Goal: Task Accomplishment & Management: Complete application form

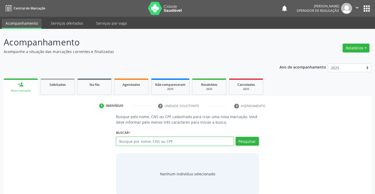
click at [137, 140] on input "text" at bounding box center [174, 141] width 117 height 9
type input "700303499346240"
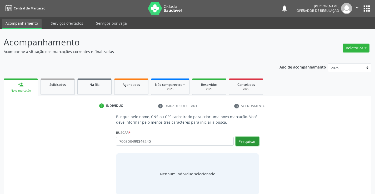
click at [246, 142] on button "Pesquisar" at bounding box center [247, 141] width 23 height 9
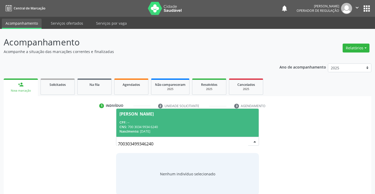
click at [193, 121] on div "CPF: --" at bounding box center [187, 123] width 136 height 4
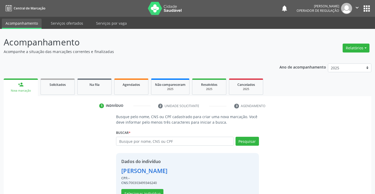
scroll to position [17, 0]
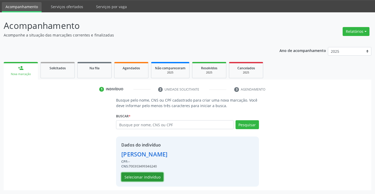
click at [145, 174] on button "Selecionar indivíduo" at bounding box center [142, 177] width 42 height 9
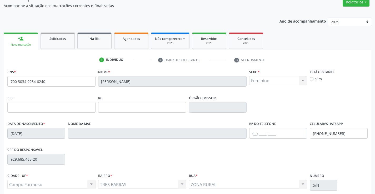
scroll to position [91, 0]
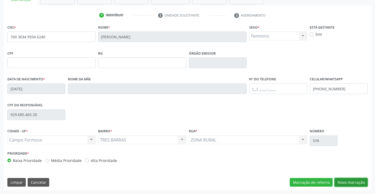
click at [346, 181] on button "Nova marcação" at bounding box center [350, 182] width 33 height 9
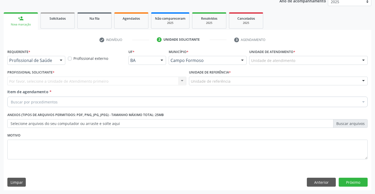
scroll to position [66, 0]
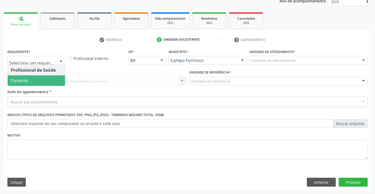
click at [34, 81] on span "Paciente" at bounding box center [36, 81] width 57 height 11
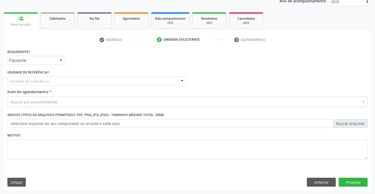
click at [40, 78] on div "Unidade de referência" at bounding box center [96, 81] width 179 height 9
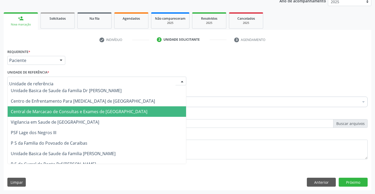
click at [40, 111] on span "Central de Marcacao de Consultas e Exames de [GEOGRAPHIC_DATA]" at bounding box center [79, 112] width 137 height 6
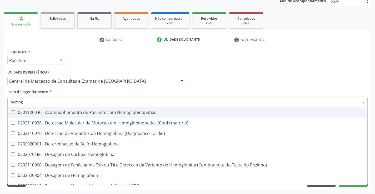
type input "hemogr"
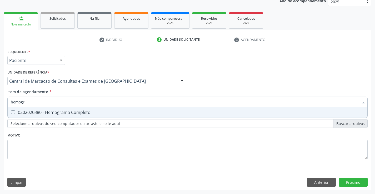
click at [43, 113] on div "0202020380 - Hemograma Completo" at bounding box center [187, 113] width 353 height 4
checkbox Completo "true"
click at [47, 106] on input "hemogr" at bounding box center [185, 102] width 348 height 11
type input "p"
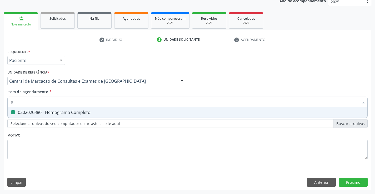
checkbox Completo "false"
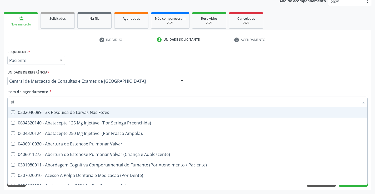
type input "pla"
checkbox Parcial "false"
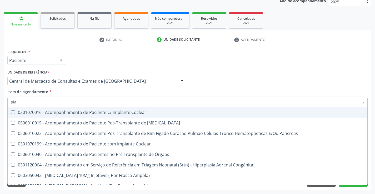
type input "plaq"
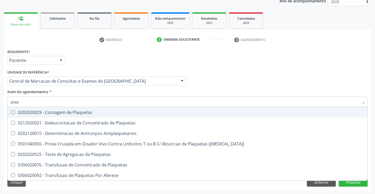
click at [57, 114] on div "0202020029 - Contagem de Plaquetas" at bounding box center [187, 113] width 353 height 4
checkbox Plaquetas "true"
click at [63, 102] on input "plaq" at bounding box center [185, 102] width 348 height 11
type input "co"
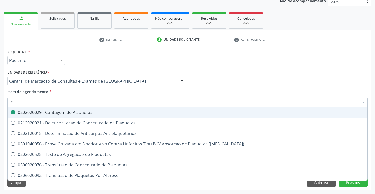
checkbox Plaquetas "false"
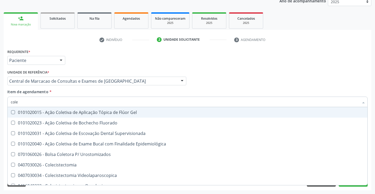
type input "coles"
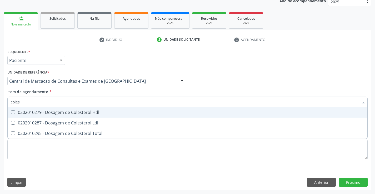
click at [66, 113] on div "0202010279 - Dosagem de Colesterol Hdl" at bounding box center [187, 113] width 353 height 4
checkbox Hdl "true"
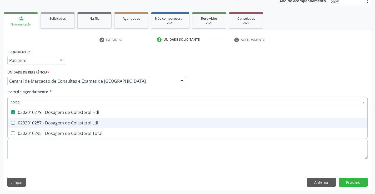
click at [64, 121] on div "0202010287 - Dosagem de Colesterol Ldl" at bounding box center [187, 123] width 353 height 4
checkbox Ldl "true"
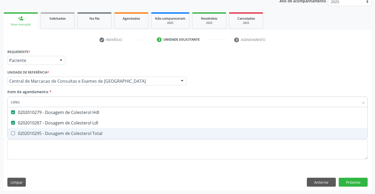
click at [61, 132] on div "0202010295 - Dosagem de Colesterol Total" at bounding box center [187, 134] width 353 height 4
checkbox Total "true"
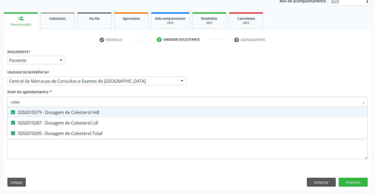
click at [69, 104] on input "coles" at bounding box center [185, 102] width 348 height 11
type input "t"
checkbox Hdl "false"
checkbox Ldl "false"
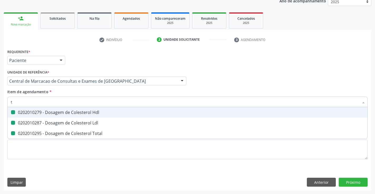
checkbox Total "false"
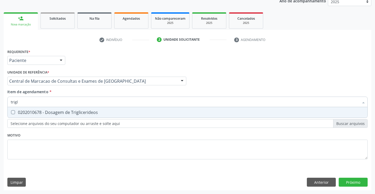
type input "trigli"
click at [66, 113] on div "0202010678 - Dosagem de Triglicerideos" at bounding box center [187, 113] width 353 height 4
checkbox Triglicerideos "true"
click at [69, 101] on input "trigli" at bounding box center [185, 102] width 348 height 11
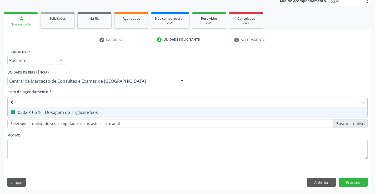
type input "gl"
checkbox Triglicerideos "false"
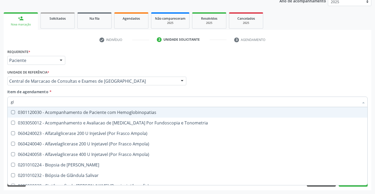
type input "gli"
checkbox Dosagens\) "true"
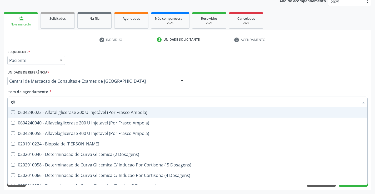
type input "glic"
checkbox Glicosilada "true"
checkbox Triglicerideos "false"
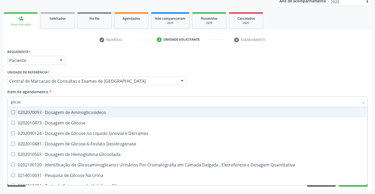
type input "glicose"
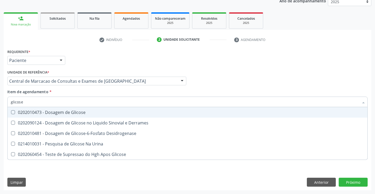
drag, startPoint x: 69, startPoint y: 112, endPoint x: 71, endPoint y: 108, distance: 4.5
click at [69, 112] on div "0202010473 - Dosagem de Glicose" at bounding box center [187, 113] width 353 height 4
checkbox Glicose "true"
click at [74, 99] on input "glicose" at bounding box center [185, 102] width 348 height 11
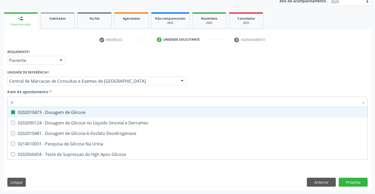
type input "ur"
checkbox Glicose "false"
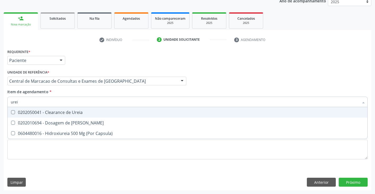
type input "ureia"
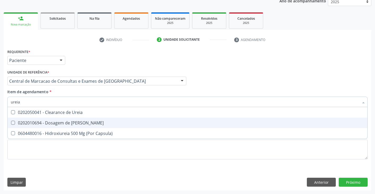
click at [70, 123] on div "0202010694 - Dosagem de [PERSON_NAME]" at bounding box center [187, 123] width 353 height 4
checkbox Ureia "true"
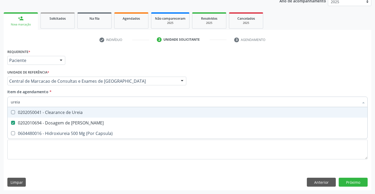
click at [77, 101] on input "ureia" at bounding box center [185, 102] width 348 height 11
type input "cre"
checkbox Ureia "false"
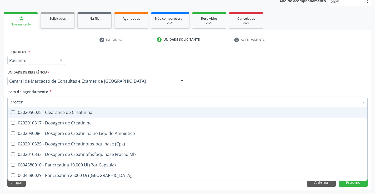
type input "creatini"
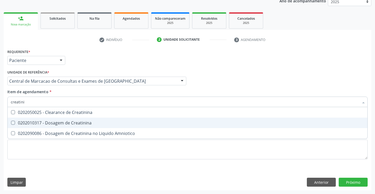
click at [74, 121] on div "0202010317 - Dosagem de Creatinina" at bounding box center [187, 123] width 353 height 4
checkbox Creatinina "true"
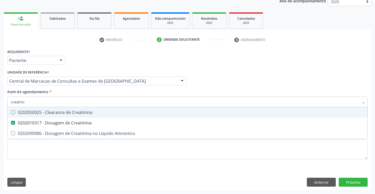
click at [81, 101] on input "creatini" at bounding box center [185, 102] width 348 height 11
type input "a"
checkbox Creatinina "false"
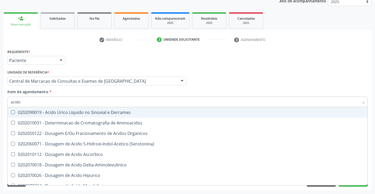
type input "acido u"
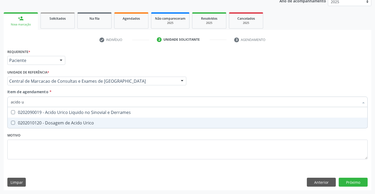
click at [79, 123] on div "0202010120 - Dosagem de Acido Urico" at bounding box center [187, 123] width 353 height 4
checkbox Urico "true"
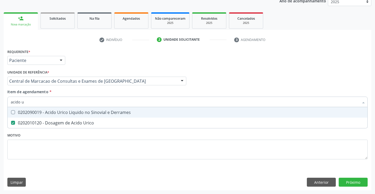
drag, startPoint x: 69, startPoint y: 102, endPoint x: 0, endPoint y: 103, distance: 69.2
click at [0, 103] on div "Acompanhamento Acompanhe a situação das marcações correntes e finalizadas Relat…" at bounding box center [187, 79] width 375 height 232
type input "fe"
checkbox Urico "false"
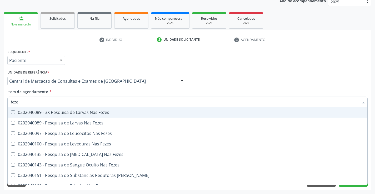
type input "fezes"
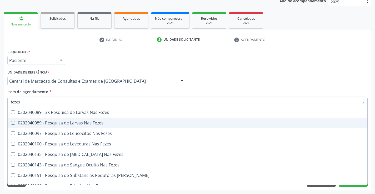
click at [38, 121] on div "0202040089 - Pesquisa de Larvas Nas Fezes" at bounding box center [187, 123] width 353 height 4
checkbox Fezes "true"
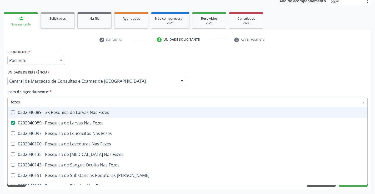
click at [44, 103] on input "fezes" at bounding box center [185, 102] width 348 height 11
type input "ur"
checkbox Fezes "false"
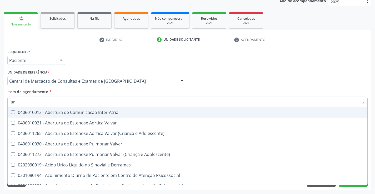
type input "uri"
checkbox C "true"
type input "urin"
checkbox Urico "false"
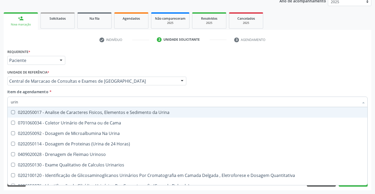
type input "urina"
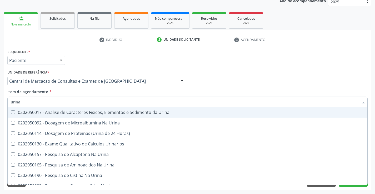
drag, startPoint x: 45, startPoint y: 111, endPoint x: 50, endPoint y: 97, distance: 15.0
click at [45, 111] on div "0202050017 - Analise de Caracteres Fisicos, Elementos e Sedimento da Urina" at bounding box center [187, 113] width 353 height 4
checkbox Urina "true"
click at [50, 97] on div "Item de agendamento * [PERSON_NAME] seleção 0202050017 - Analise de Caracteres …" at bounding box center [187, 97] width 360 height 17
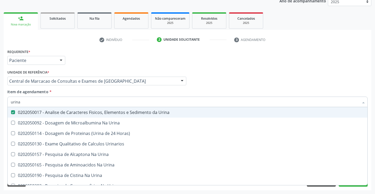
checkbox Urina "true"
checkbox Horas\) "true"
checkbox Urinarios "true"
checkbox Urina "true"
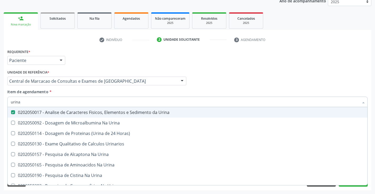
checkbox Urina "true"
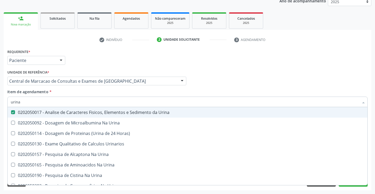
checkbox Urina "true"
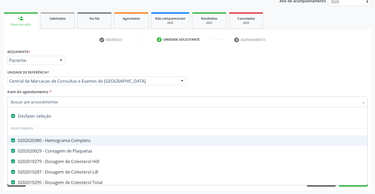
type input "t"
checkbox Urico "false"
checkbox Fezes "false"
checkbox Urina "false"
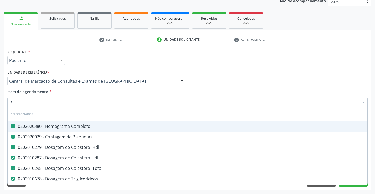
type input "tg"
checkbox Completo "false"
checkbox Plaquetas "false"
checkbox Hdl "false"
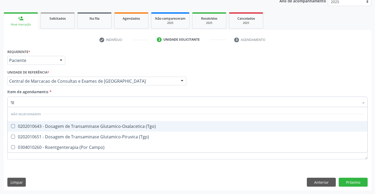
click at [56, 127] on div "0202010643 - Dosagem de Transaminase Glutamico-Oxalacetica (Tgo)" at bounding box center [187, 126] width 353 height 4
checkbox \(Tgo\) "true"
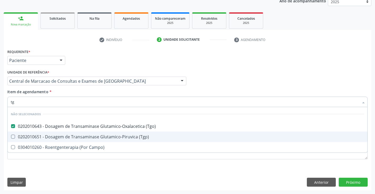
click at [54, 136] on div "0202010651 - Dosagem de Transaminase Glutamico-Piruvica (Tgp)" at bounding box center [187, 137] width 353 height 4
checkbox \(Tgp\) "true"
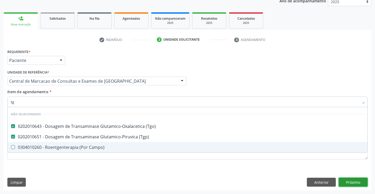
click at [358, 179] on div "Requerente * Paciente Profissional de Saúde Paciente Nenhum resultado encontrad…" at bounding box center [188, 119] width 368 height 143
checkbox Campo\) "true"
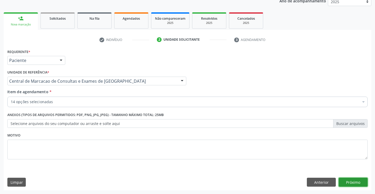
click at [351, 180] on button "Próximo" at bounding box center [353, 182] width 29 height 9
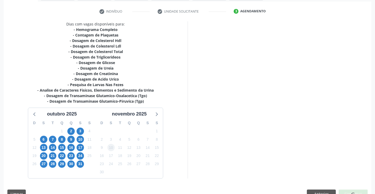
scroll to position [106, 0]
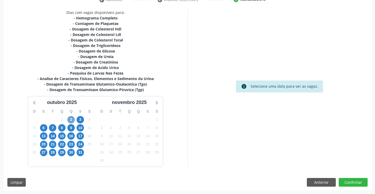
click at [71, 119] on span "2" at bounding box center [70, 119] width 7 height 7
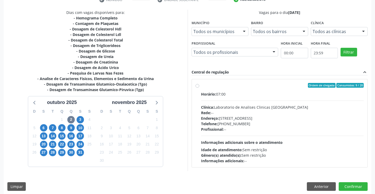
click at [262, 116] on div "Endereço: [STREET_ADDRESS]" at bounding box center [282, 119] width 163 height 6
click at [199, 88] on input "Ordem de chegada Consumidos: 9 / 20 Horário: 07:00 Clínica: Laboratorio de Anal…" at bounding box center [198, 85] width 4 height 5
radio input "true"
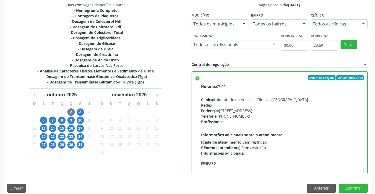
scroll to position [120, 0]
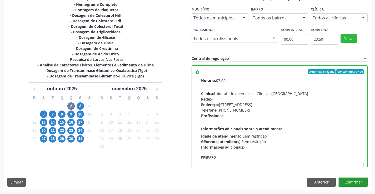
click at [353, 184] on button "Confirmar" at bounding box center [353, 182] width 29 height 9
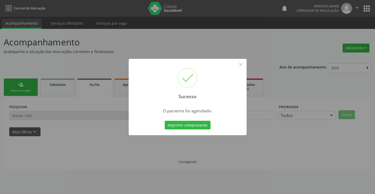
scroll to position [0, 0]
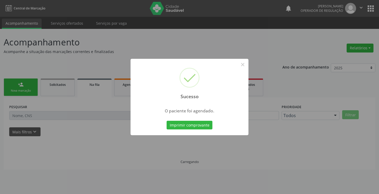
click at [167, 121] on button "Imprimir comprovante" at bounding box center [190, 125] width 46 height 9
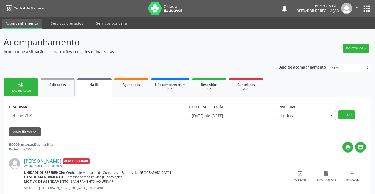
click at [16, 83] on link "person_add Nova marcação" at bounding box center [21, 88] width 34 height 18
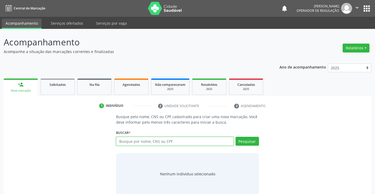
click at [129, 143] on input "text" at bounding box center [174, 141] width 117 height 9
type input "705604401286111"
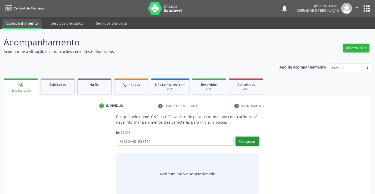
click at [252, 141] on button "Pesquisar" at bounding box center [247, 141] width 23 height 9
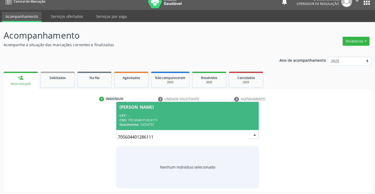
scroll to position [8, 0]
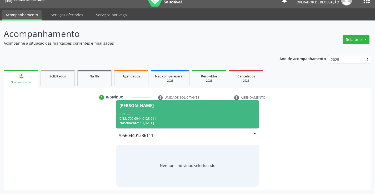
click at [165, 110] on span "[PERSON_NAME] CPF: -- CNS: 705 6044 0128 6111 Nascimento: [DATE]" at bounding box center [187, 115] width 142 height 28
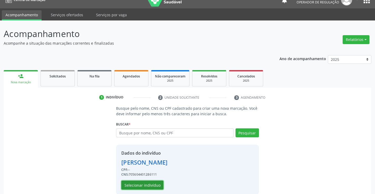
click at [146, 188] on button "Selecionar indivíduo" at bounding box center [142, 185] width 42 height 9
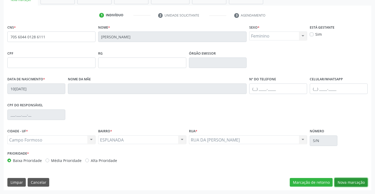
drag, startPoint x: 347, startPoint y: 182, endPoint x: 345, endPoint y: 181, distance: 2.7
click at [347, 182] on button "Nova marcação" at bounding box center [350, 182] width 33 height 9
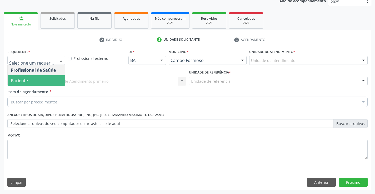
click at [33, 80] on span "Paciente" at bounding box center [36, 81] width 57 height 11
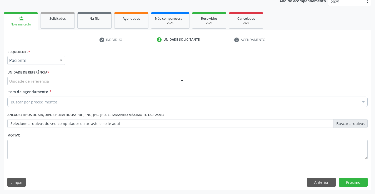
drag, startPoint x: 46, startPoint y: 83, endPoint x: 46, endPoint y: 87, distance: 4.7
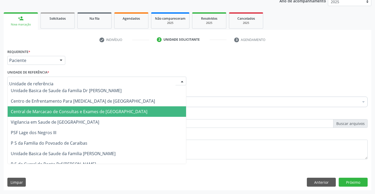
click at [42, 109] on span "Central de Marcacao de Consultas e Exames de [GEOGRAPHIC_DATA]" at bounding box center [79, 112] width 137 height 6
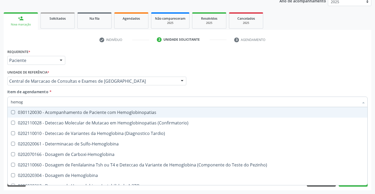
type input "hemogr"
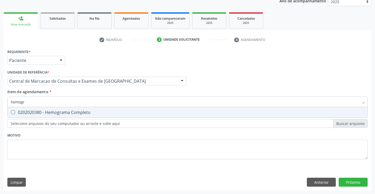
drag, startPoint x: 45, startPoint y: 114, endPoint x: 49, endPoint y: 107, distance: 9.2
click at [46, 111] on div "0202020380 - Hemograma Completo" at bounding box center [187, 113] width 353 height 4
checkbox Completo "true"
click at [52, 105] on input "hemogr" at bounding box center [185, 102] width 348 height 11
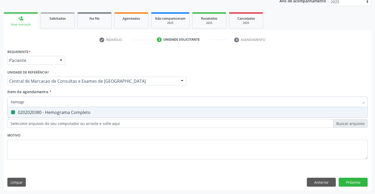
type input "p"
checkbox Completo "false"
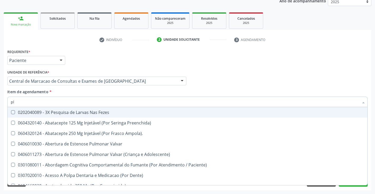
type input "pla"
checkbox Parcial "false"
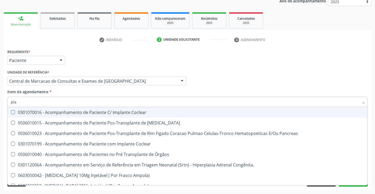
type input "plaq"
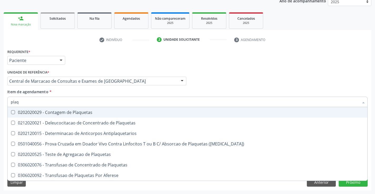
drag, startPoint x: 49, startPoint y: 113, endPoint x: 55, endPoint y: 102, distance: 13.2
click at [49, 112] on div "0202020029 - Contagem de Plaquetas" at bounding box center [187, 113] width 353 height 4
checkbox Plaquetas "true"
click at [55, 102] on input "plaq" at bounding box center [185, 102] width 348 height 11
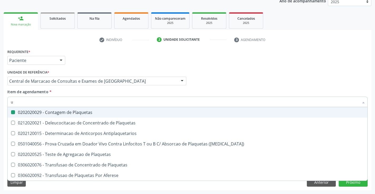
type input "ur"
checkbox Plaquetas "false"
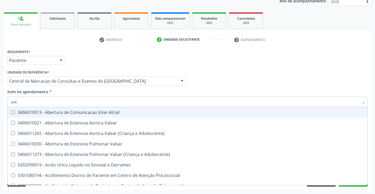
type input "urei"
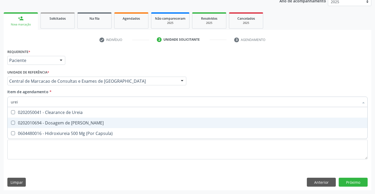
click at [53, 125] on div "0202010694 - Dosagem de [PERSON_NAME]" at bounding box center [187, 123] width 353 height 4
checkbox Ureia "true"
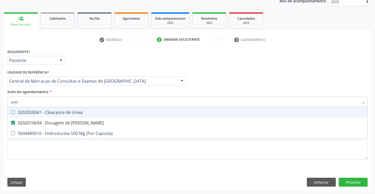
click at [57, 102] on input "urei" at bounding box center [185, 102] width 348 height 11
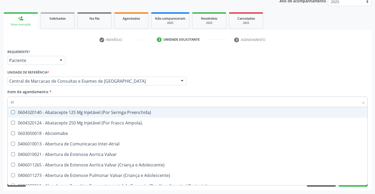
type input "cre"
checkbox Ampola\)\ "false"
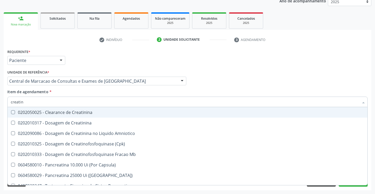
type input "creatini"
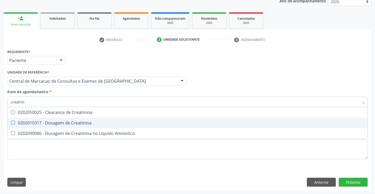
click at [49, 122] on div "0202010317 - Dosagem de Creatinina" at bounding box center [187, 123] width 353 height 4
checkbox Creatinina "true"
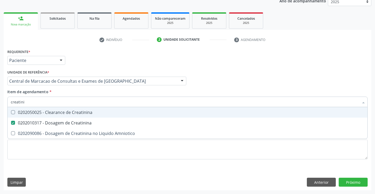
click at [54, 102] on input "creatini" at bounding box center [185, 102] width 348 height 11
type input "a"
checkbox Creatinina "false"
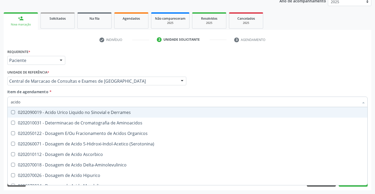
type input "acido u"
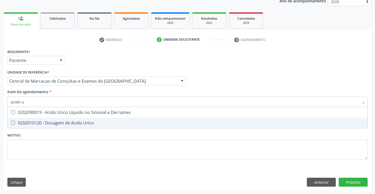
click at [51, 121] on div "0202010120 - Dosagem de Acido Urico" at bounding box center [187, 123] width 353 height 4
checkbox Urico "true"
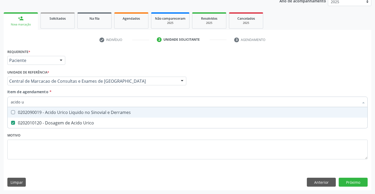
click at [60, 101] on input "acido u" at bounding box center [185, 102] width 348 height 11
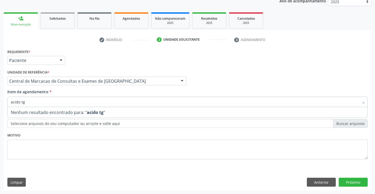
click at [66, 104] on input "acido tg" at bounding box center [185, 102] width 348 height 11
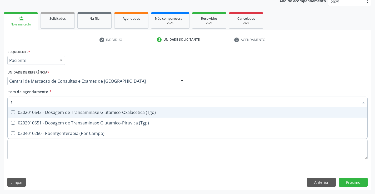
type input "tg"
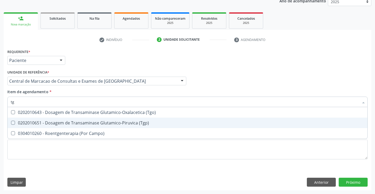
drag, startPoint x: 68, startPoint y: 121, endPoint x: 71, endPoint y: 115, distance: 6.6
click at [68, 121] on div "0202010651 - Dosagem de Transaminase Glutamico-Piruvica (Tgp)" at bounding box center [187, 123] width 353 height 4
checkbox \(Tgp\) "true"
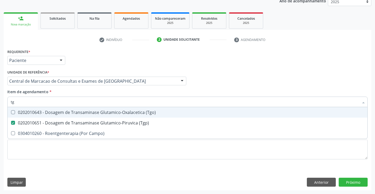
click at [71, 115] on div "0202010643 - Dosagem de Transaminase Glutamico-Oxalacetica (Tgo)" at bounding box center [187, 113] width 353 height 4
checkbox \(Tgo\) "true"
click at [76, 103] on input "tg" at bounding box center [185, 102] width 348 height 11
type input "g"
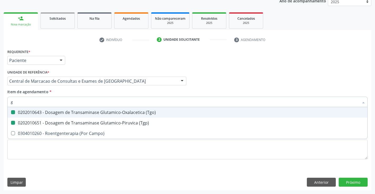
checkbox \(Tgo\) "false"
checkbox \(Tgp\) "false"
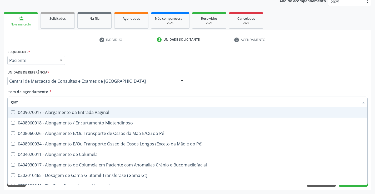
type input "gama"
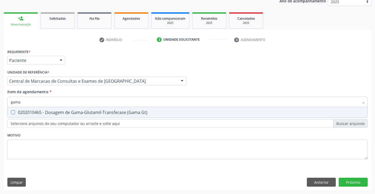
click at [74, 114] on div "0202010465 - Dosagem de Gama-Glutamil-Transferase (Gama Gt)" at bounding box center [187, 113] width 353 height 4
checkbox Gt\) "true"
click at [79, 103] on input "gama" at bounding box center [185, 102] width 348 height 11
type input "fe"
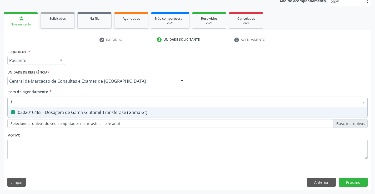
checkbox Gt\) "false"
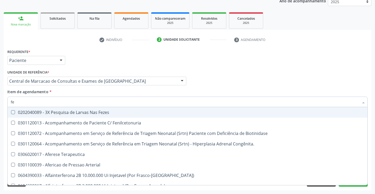
type input "fer"
checkbox Primario "true"
checkbox Gt\) "false"
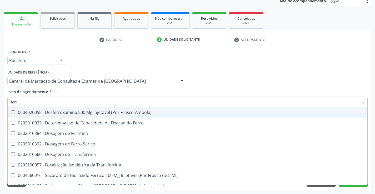
type input "ferro"
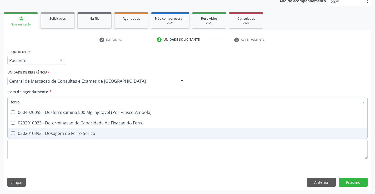
drag, startPoint x: 77, startPoint y: 132, endPoint x: 73, endPoint y: 118, distance: 14.7
click at [77, 131] on span "0202010392 - Dosagem de Ferro Serico" at bounding box center [188, 133] width 360 height 11
checkbox Serico "true"
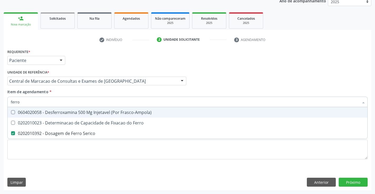
click at [73, 100] on input "ferro" at bounding box center [185, 102] width 348 height 11
type input "ur"
checkbox Serico "false"
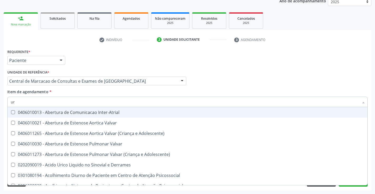
type input "uri"
checkbox C "true"
type input "urin"
checkbox Urico "false"
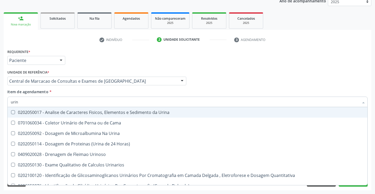
type input "urina"
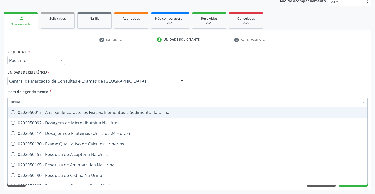
click at [72, 115] on div "0202050017 - Analise de Caracteres Fisicos, Elementos e Sedimento da Urina" at bounding box center [187, 113] width 353 height 4
checkbox Urina "true"
click at [78, 104] on input "urina" at bounding box center [185, 102] width 348 height 11
type input "f"
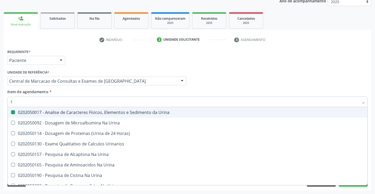
checkbox Urina "false"
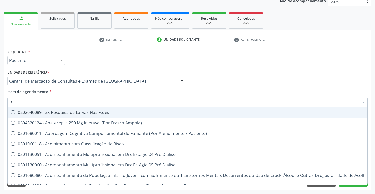
type input "fe"
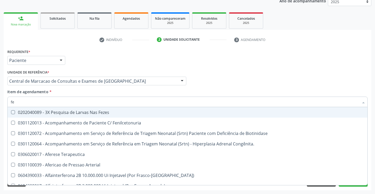
checkbox Comprimido\) "false"
checkbox Serico "true"
checkbox Gt\) "true"
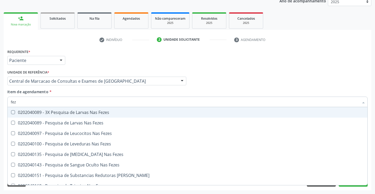
type input "feze"
click at [78, 114] on div "0202040089 - 3X Pesquisa de Larvas Nas Fezes" at bounding box center [187, 113] width 353 height 4
checkbox Fezes "true"
click at [317, 81] on div "Profissional Solicitante Por favor, selecione a Unidade de Atendimento primeiro…" at bounding box center [187, 79] width 363 height 21
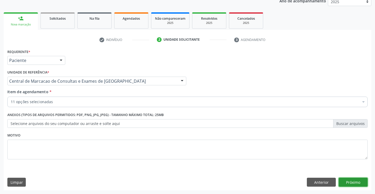
click at [347, 182] on button "Próximo" at bounding box center [353, 182] width 29 height 9
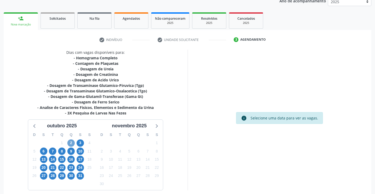
click at [71, 142] on span "2" at bounding box center [70, 143] width 7 height 7
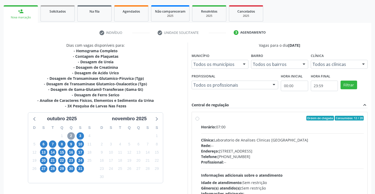
scroll to position [111, 0]
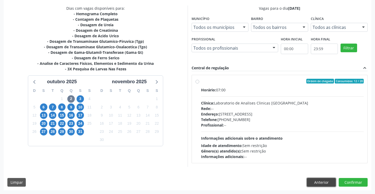
click at [320, 182] on button "Anterior" at bounding box center [321, 182] width 29 height 9
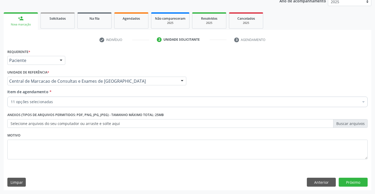
scroll to position [66, 0]
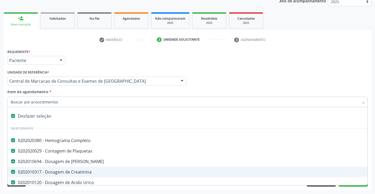
type input "c"
checkbox Urina "false"
checkbox Fezes "false"
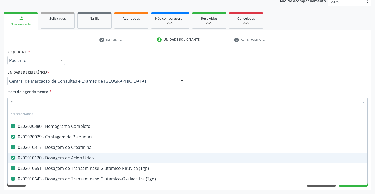
type input "ca"
checkbox \(Tgp\) "false"
checkbox \(Tgo\) "false"
checkbox Serico "false"
checkbox Urina "false"
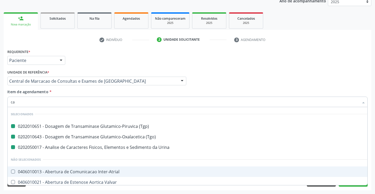
type input "cal"
checkbox \(Tgp\) "false"
checkbox \(Tgo\) "false"
checkbox Urina "false"
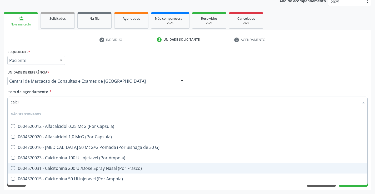
type input "calcio"
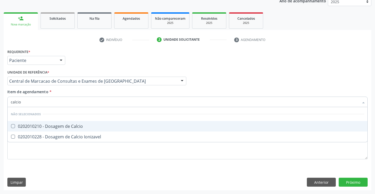
click at [67, 124] on div "0202010210 - Dosagem de Calcio" at bounding box center [187, 126] width 353 height 4
checkbox Calcio "true"
click at [63, 102] on input "calcio" at bounding box center [185, 102] width 348 height 11
type input "v"
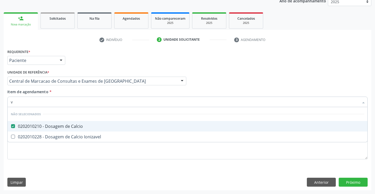
checkbox Ionizavel "true"
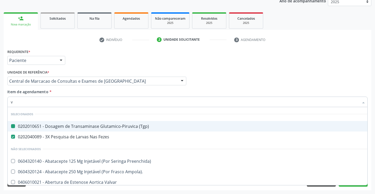
type input "vh"
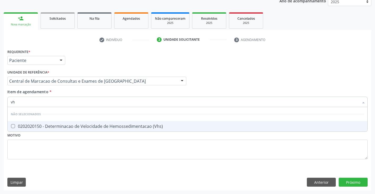
drag, startPoint x: 80, startPoint y: 124, endPoint x: 82, endPoint y: 111, distance: 13.3
click at [80, 124] on div "0202020150 - Determinacao de Velocidade de Hemossedimentacao (Vhs)" at bounding box center [187, 126] width 353 height 4
checkbox \(Vhs\) "true"
click at [82, 103] on input "vh" at bounding box center [185, 102] width 348 height 11
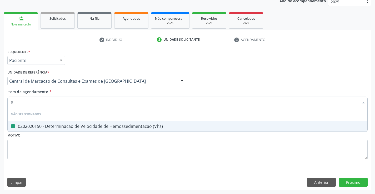
type input "pr"
checkbox \(Vhs\) "false"
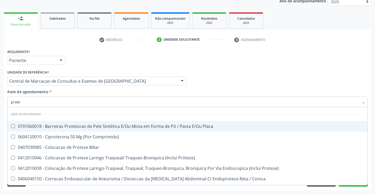
type input "protei"
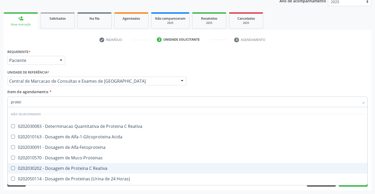
click at [87, 169] on div "0202030202 - Dosagem de Proteina C Reativa" at bounding box center [187, 169] width 353 height 4
checkbox Reativa "true"
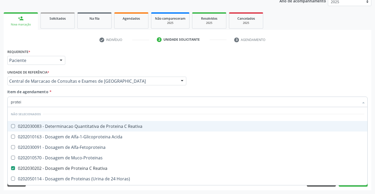
drag, startPoint x: 288, startPoint y: 70, endPoint x: 326, endPoint y: 164, distance: 101.5
click at [289, 70] on div "Profissional Solicitante Por favor, selecione a Unidade de Atendimento primeiro…" at bounding box center [187, 79] width 363 height 21
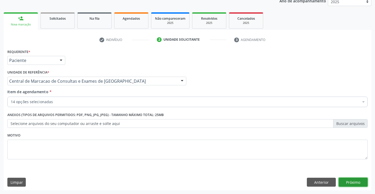
click at [351, 181] on button "Próximo" at bounding box center [353, 182] width 29 height 9
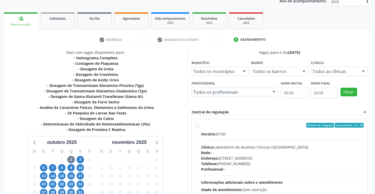
drag, startPoint x: 274, startPoint y: 165, endPoint x: 232, endPoint y: 144, distance: 47.4
click at [273, 164] on div "Telefone: [PHONE_NUMBER]" at bounding box center [282, 164] width 163 height 6
click at [199, 128] on input "Ordem de chegada Consumidos: 12 / 20 Horário: 07:00 Clínica: Laboratorio de Ana…" at bounding box center [198, 125] width 4 height 5
radio input "true"
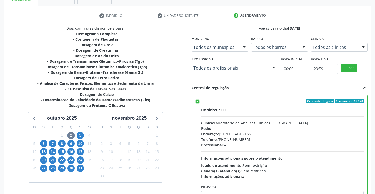
scroll to position [120, 0]
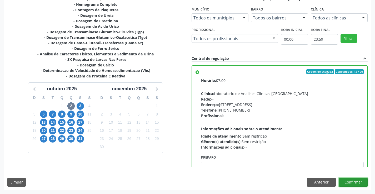
click at [358, 183] on button "Confirmar" at bounding box center [353, 182] width 29 height 9
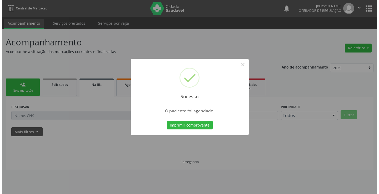
scroll to position [0, 0]
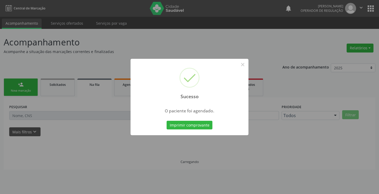
click at [167, 121] on button "Imprimir comprovante" at bounding box center [190, 125] width 46 height 9
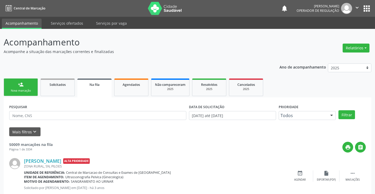
click at [353, 6] on button "" at bounding box center [357, 8] width 10 height 11
click at [330, 32] on link "Sair" at bounding box center [344, 31] width 36 height 7
